Goal: Task Accomplishment & Management: Use online tool/utility

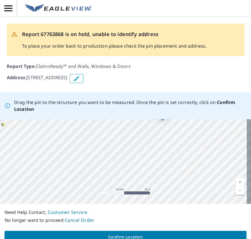
drag, startPoint x: 178, startPoint y: 185, endPoint x: 177, endPoint y: 150, distance: 35.3
click at [177, 150] on div "2 Sunset Ave Franklin, NH 03235" at bounding box center [125, 161] width 251 height 85
click at [27, 78] on p "Address : 2 Sunset Ave, Franklin, NH, 03235" at bounding box center [37, 78] width 61 height 9
drag, startPoint x: 28, startPoint y: 78, endPoint x: 92, endPoint y: 77, distance: 63.7
click at [67, 77] on p "Address : 2 Sunset Ave, Franklin, NH, 03235" at bounding box center [37, 78] width 61 height 9
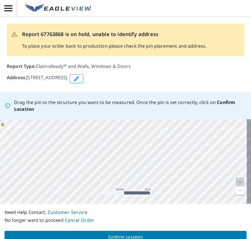
click at [67, 77] on p "Address : 2 Sunset Ave, Franklin, NH, 03235" at bounding box center [37, 78] width 61 height 9
drag, startPoint x: 29, startPoint y: 77, endPoint x: 99, endPoint y: 76, distance: 70.2
click at [67, 76] on p "Address : 2 Sunset Ave, Franklin, NH, 03235" at bounding box center [37, 78] width 61 height 9
drag, startPoint x: 99, startPoint y: 76, endPoint x: 87, endPoint y: 79, distance: 12.5
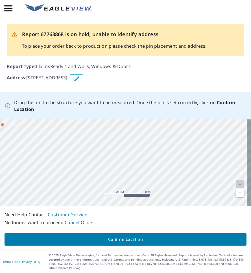
drag, startPoint x: 191, startPoint y: 182, endPoint x: 202, endPoint y: 115, distance: 67.8
click at [202, 115] on div "Drag the pin to the structure you want to be measured. Once the pin is set corr…" at bounding box center [125, 171] width 251 height 158
click at [179, 129] on div "2 Sunset Ave Franklin, NH 03235" at bounding box center [125, 162] width 251 height 87
drag, startPoint x: 186, startPoint y: 173, endPoint x: 177, endPoint y: 181, distance: 12.0
click at [177, 181] on div "2 Sunset Ave Franklin, NH 03235" at bounding box center [125, 162] width 251 height 87
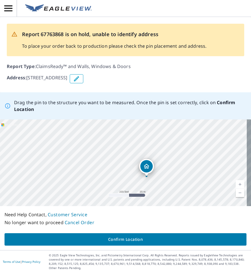
drag, startPoint x: 193, startPoint y: 137, endPoint x: 170, endPoint y: 187, distance: 55.0
click at [170, 187] on div "2 Sunset Ave Franklin, NH 03235" at bounding box center [125, 162] width 251 height 87
drag, startPoint x: 178, startPoint y: 183, endPoint x: 90, endPoint y: 125, distance: 105.7
click at [90, 125] on div "2 Sunset Ave Franklin, NH 03235" at bounding box center [125, 162] width 251 height 87
drag, startPoint x: 174, startPoint y: 180, endPoint x: 180, endPoint y: 190, distance: 11.3
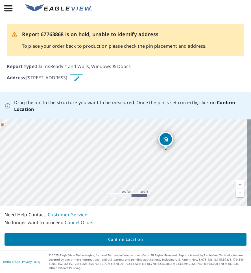
click at [180, 190] on div "2 Sunset Ave Franklin, NH 03235" at bounding box center [125, 162] width 251 height 87
drag, startPoint x: 192, startPoint y: 136, endPoint x: 194, endPoint y: 192, distance: 55.9
click at [193, 191] on div "2 Sunset Ave Franklin, NH 03235" at bounding box center [125, 162] width 251 height 87
drag, startPoint x: 184, startPoint y: 185, endPoint x: 151, endPoint y: 115, distance: 77.7
click at [151, 115] on div "Drag the pin to the structure you want to be measured. Once the pin is set corr…" at bounding box center [125, 171] width 251 height 158
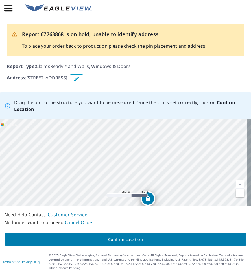
click at [185, 149] on div "2 Sunset Ave Franklin, NH 03235" at bounding box center [125, 162] width 251 height 87
drag, startPoint x: 164, startPoint y: 180, endPoint x: 186, endPoint y: 120, distance: 63.9
click at [187, 118] on div "Drag the pin to the structure you want to be measured. Once the pin is set corr…" at bounding box center [125, 171] width 251 height 158
click at [209, 138] on div "2 Sunset Ave Franklin, NH 03235" at bounding box center [125, 162] width 251 height 87
drag, startPoint x: 182, startPoint y: 179, endPoint x: 174, endPoint y: 118, distance: 61.1
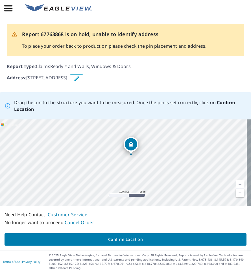
click at [175, 120] on div "2 Sunset Ave Franklin, NH 03235" at bounding box center [125, 162] width 251 height 87
drag, startPoint x: 173, startPoint y: 183, endPoint x: 121, endPoint y: 127, distance: 76.6
click at [122, 127] on div "2 Sunset Ave Franklin, NH 03235" at bounding box center [125, 162] width 251 height 87
drag, startPoint x: 180, startPoint y: 180, endPoint x: 213, endPoint y: 157, distance: 39.7
click at [213, 157] on div "2 Sunset Ave Franklin, NH 03235" at bounding box center [125, 162] width 251 height 87
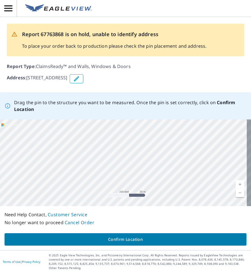
drag, startPoint x: 53, startPoint y: 155, endPoint x: 139, endPoint y: 131, distance: 89.0
click at [139, 131] on div "2 Sunset Ave Franklin, NH 03235" at bounding box center [125, 162] width 251 height 87
drag, startPoint x: 91, startPoint y: 158, endPoint x: 135, endPoint y: 171, distance: 46.0
click at [135, 171] on div "2 Sunset Ave Franklin, NH 03235" at bounding box center [125, 162] width 251 height 87
drag, startPoint x: 199, startPoint y: 145, endPoint x: 147, endPoint y: 182, distance: 63.3
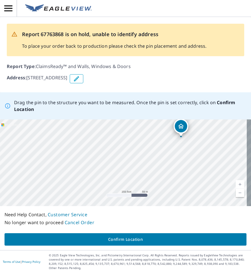
click at [146, 182] on div "2 Sunset Ave Franklin, NH 03235" at bounding box center [125, 162] width 251 height 87
drag, startPoint x: 163, startPoint y: 145, endPoint x: 158, endPoint y: 181, distance: 36.4
click at [158, 181] on div "2 Sunset Ave Franklin, NH 03235" at bounding box center [125, 162] width 251 height 87
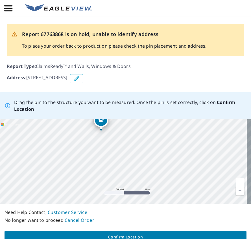
drag, startPoint x: 159, startPoint y: 163, endPoint x: 114, endPoint y: 142, distance: 50.3
click at [114, 142] on div "2 Sunset Ave Franklin, NH 03235" at bounding box center [125, 161] width 251 height 85
drag, startPoint x: 151, startPoint y: 176, endPoint x: 155, endPoint y: 171, distance: 6.0
click at [155, 171] on div "2 Sunset Ave Franklin, NH 03235" at bounding box center [125, 161] width 251 height 85
drag, startPoint x: 161, startPoint y: 121, endPoint x: 107, endPoint y: 188, distance: 85.4
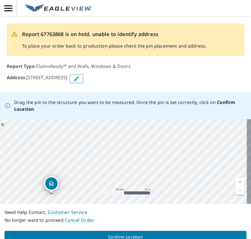
drag, startPoint x: 111, startPoint y: 161, endPoint x: 147, endPoint y: 123, distance: 52.5
click at [147, 123] on div "2 Sunset Ave Franklin, NH 03235" at bounding box center [125, 161] width 251 height 85
drag, startPoint x: 127, startPoint y: 157, endPoint x: 174, endPoint y: 142, distance: 48.9
click at [174, 142] on div "2 Sunset Ave Franklin, NH 03235" at bounding box center [125, 161] width 251 height 85
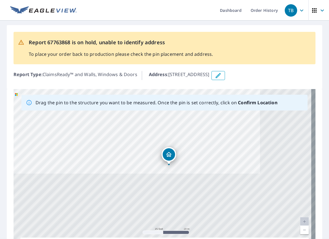
drag, startPoint x: 165, startPoint y: 165, endPoint x: 171, endPoint y: 153, distance: 13.8
click at [171, 153] on div "2 Sunset Ave Franklin, NH 03235" at bounding box center [165, 177] width 302 height 177
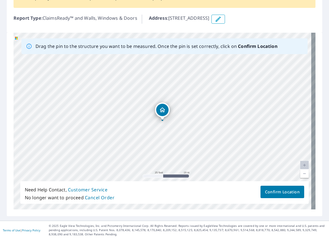
scroll to position [57, 0]
click at [250, 191] on span "Confirm Location" at bounding box center [282, 191] width 35 height 7
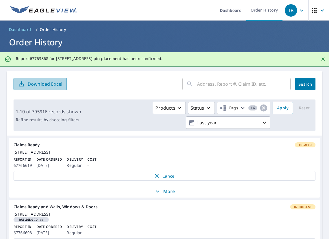
click at [61, 84] on p "Download Excel" at bounding box center [45, 84] width 35 height 6
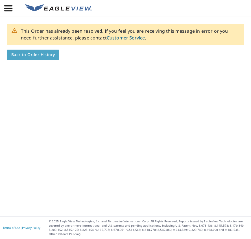
click at [42, 58] on span "Back to Order History" at bounding box center [32, 54] width 43 height 7
